Goal: Information Seeking & Learning: Find specific fact

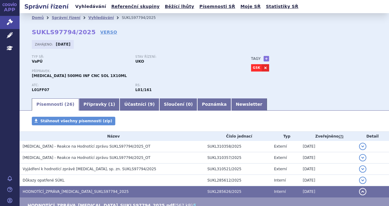
click at [84, 6] on link "Vyhledávání" at bounding box center [90, 6] width 35 height 8
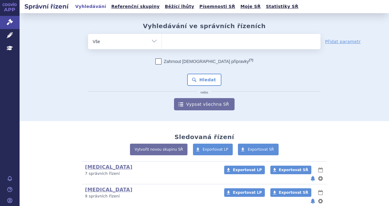
click at [183, 41] on ul at bounding box center [241, 40] width 159 height 13
click at [162, 41] on select at bounding box center [162, 41] width 0 height 15
type input "f"
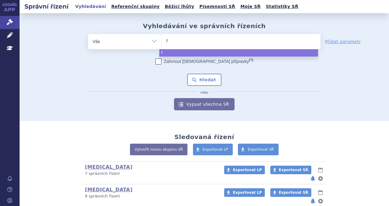
type input "fr"
type input "f"
type input "fr"
type input "f"
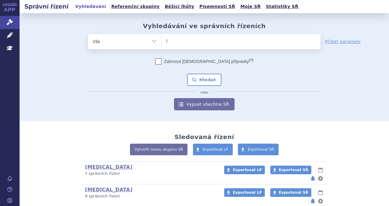
type input "ly"
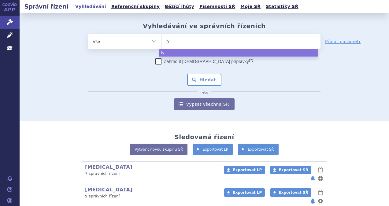
type input "lyp"
type input "lyn"
type input "lynpa"
type input "lynpar"
type input "[MEDICAL_DATA]"
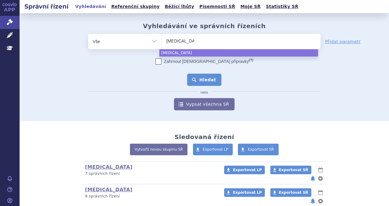
select select "[MEDICAL_DATA]"
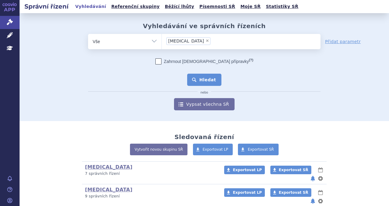
click at [196, 78] on button "Hledat" at bounding box center [204, 80] width 35 height 12
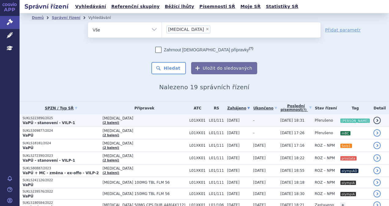
click at [72, 121] on p "VaPÚ - stanovení - VILP-1" at bounding box center [61, 123] width 77 height 5
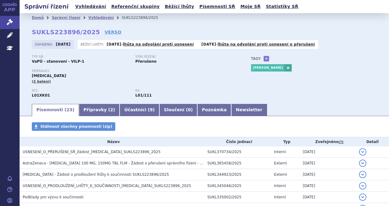
scroll to position [31, 0]
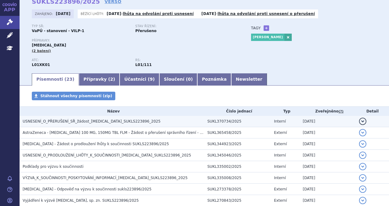
click at [86, 125] on h3 "USNESENÍ_O_PŘERUŠENÍ_SŘ_žádost_LYNPARZA_SUKLS223896_2025" at bounding box center [114, 121] width 182 height 6
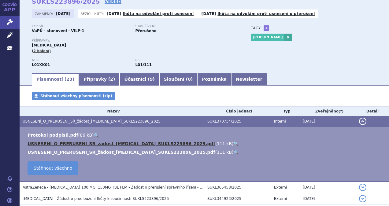
click at [68, 145] on link "USNESENI_O_PRERUSENI_SR_zadost_LYNPARZA_SUKLS223896_2025.pdf" at bounding box center [122, 143] width 188 height 5
